Goal: Find specific page/section: Find specific page/section

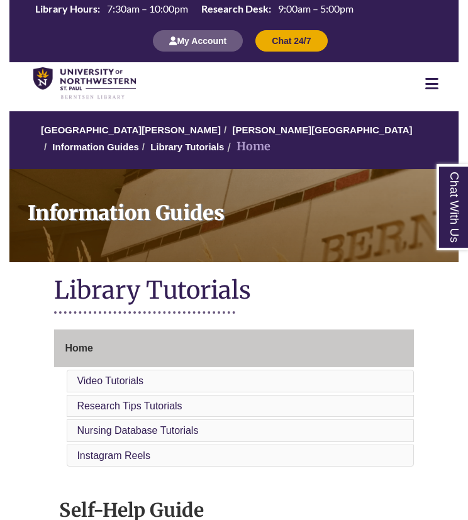
click at [418, 84] on div at bounding box center [431, 83] width 53 height 15
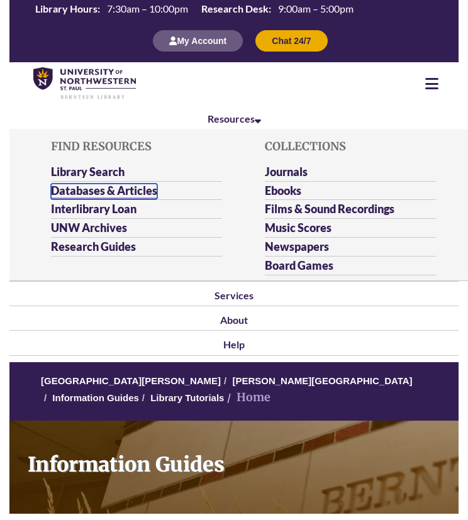
click at [111, 191] on link "Databases & Articles" at bounding box center [104, 192] width 106 height 16
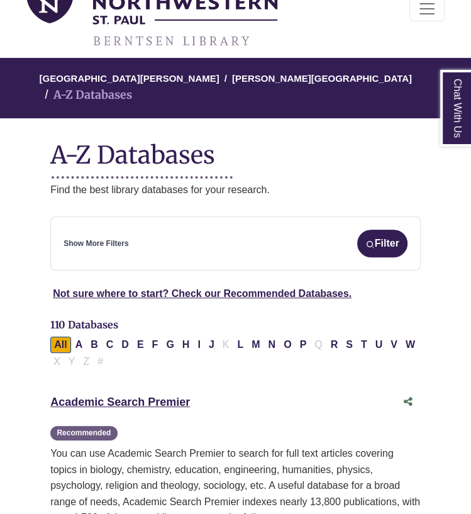
scroll to position [106, 0]
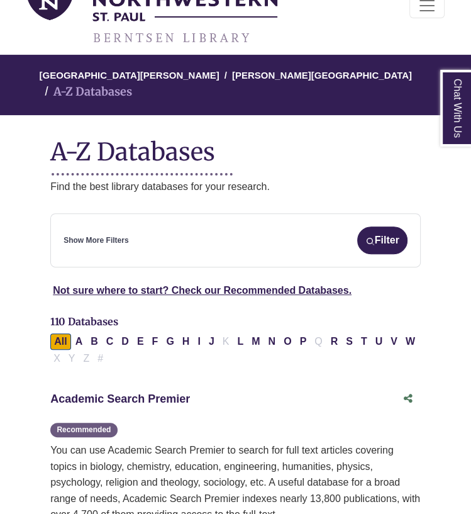
click at [128, 393] on link "Academic Search Premier This link opens in a new window" at bounding box center [120, 399] width 140 height 13
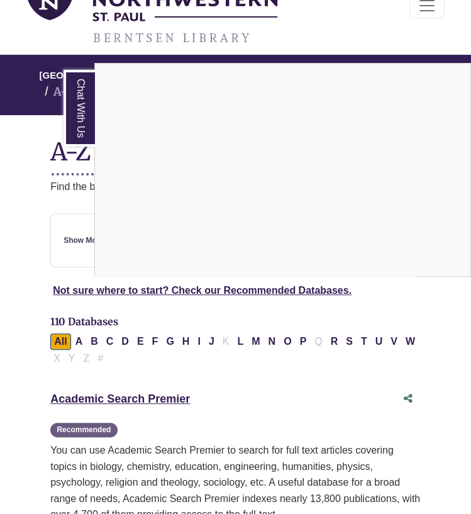
click at [9, 223] on div "Chat With Us" at bounding box center [235, 257] width 471 height 514
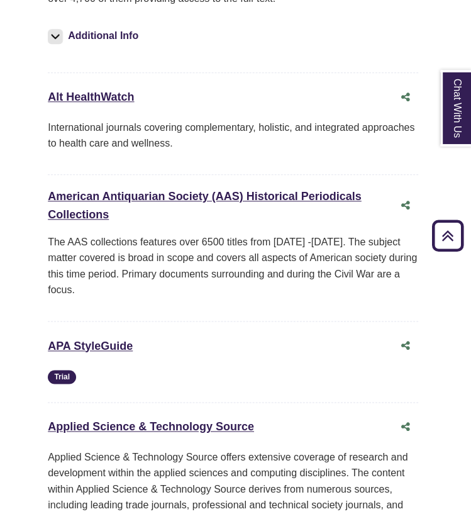
scroll to position [622, 3]
